Goal: Find contact information: Find contact information

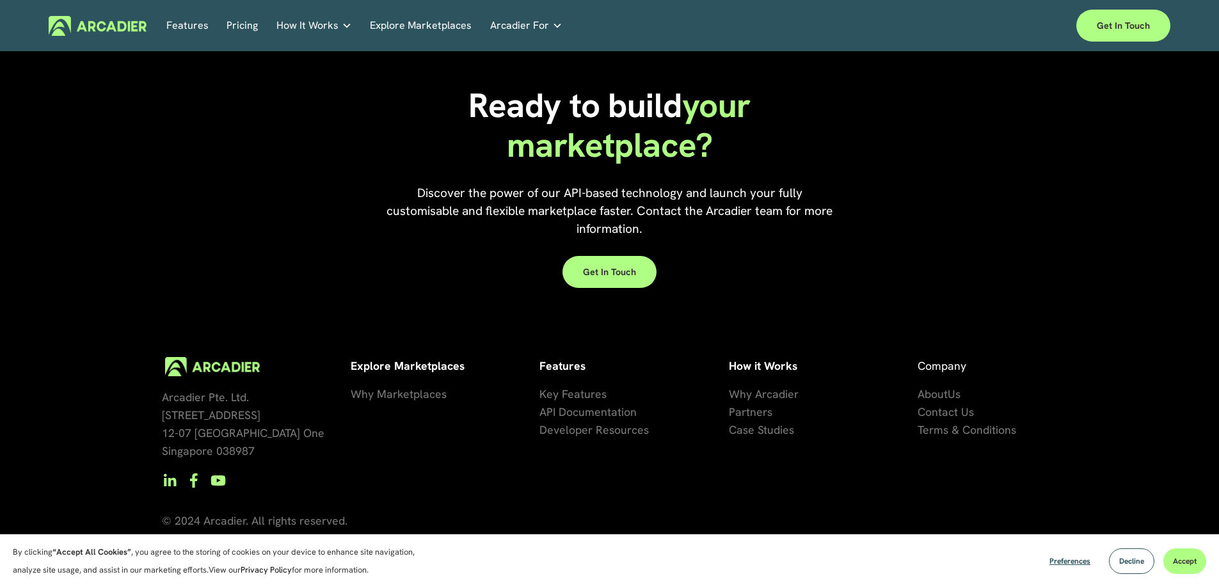
scroll to position [3784, 0]
click at [741, 412] on span "artners" at bounding box center [753, 411] width 37 height 15
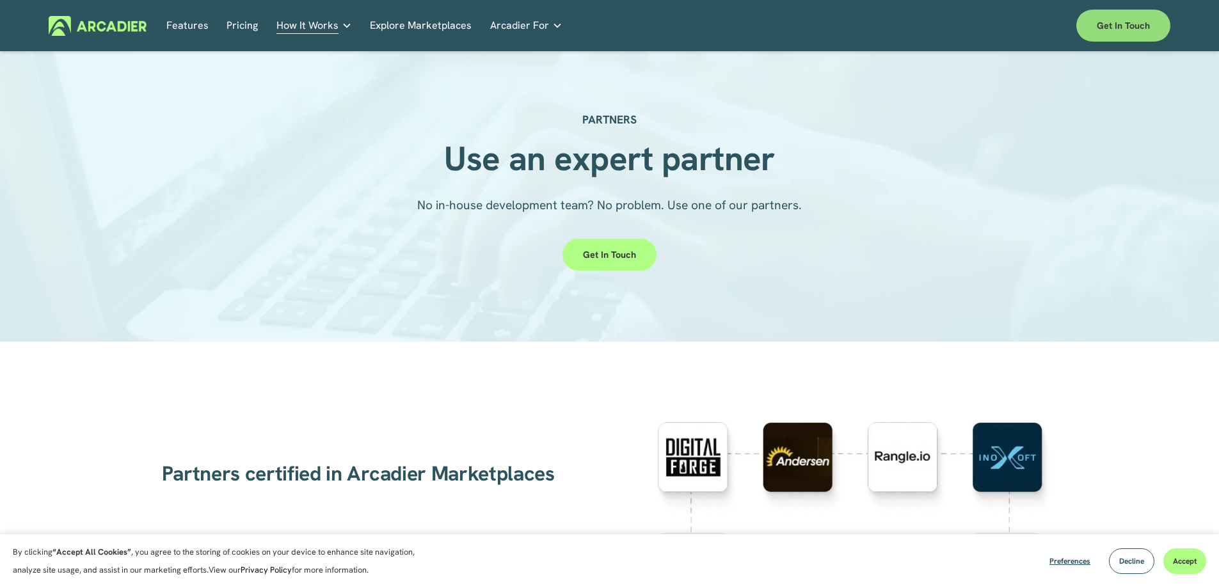
click at [1112, 22] on link "Get in touch" at bounding box center [1123, 26] width 94 height 32
click at [542, 31] on span "Arcadier For" at bounding box center [519, 26] width 59 height 18
